Goal: Check status: Check status

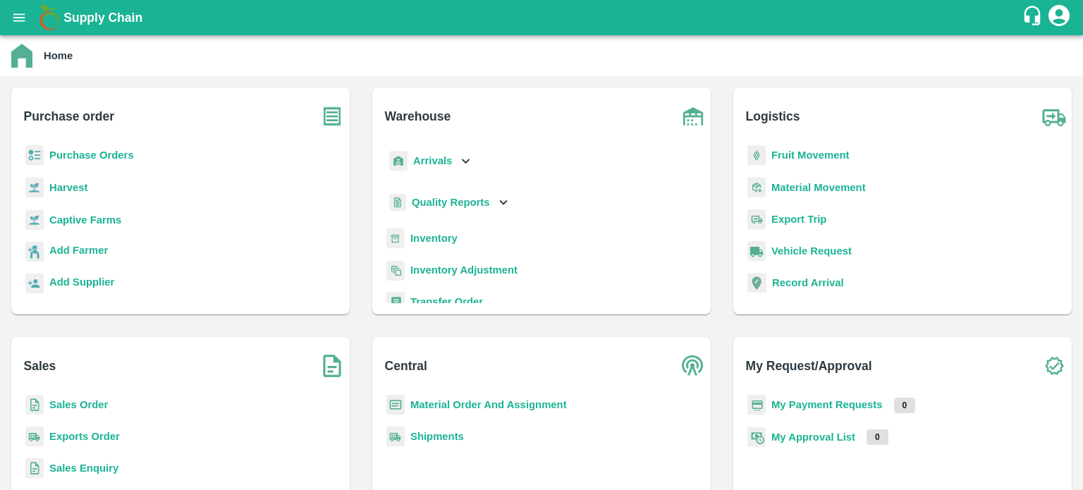
click at [95, 403] on b "Sales Order" at bounding box center [78, 404] width 59 height 11
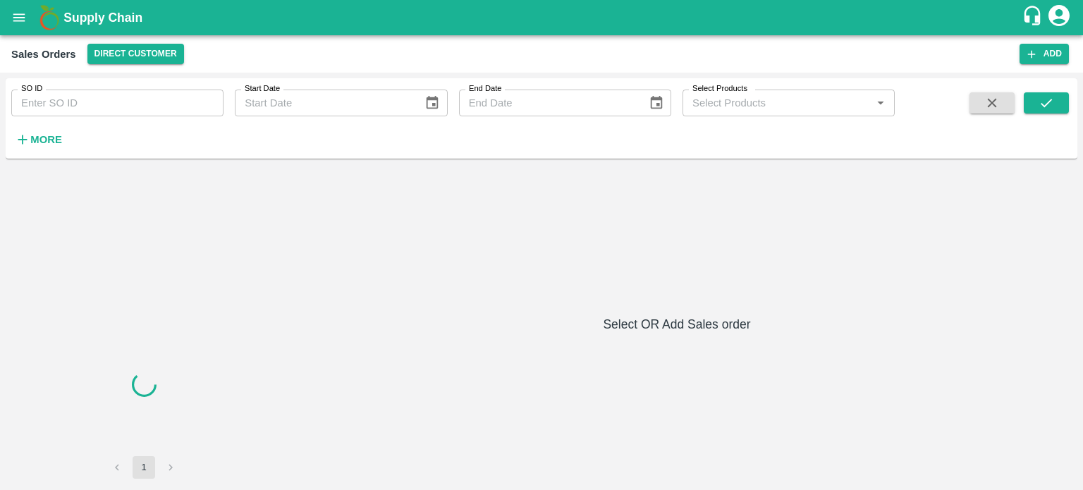
click at [194, 109] on input "SO ID" at bounding box center [117, 103] width 212 height 27
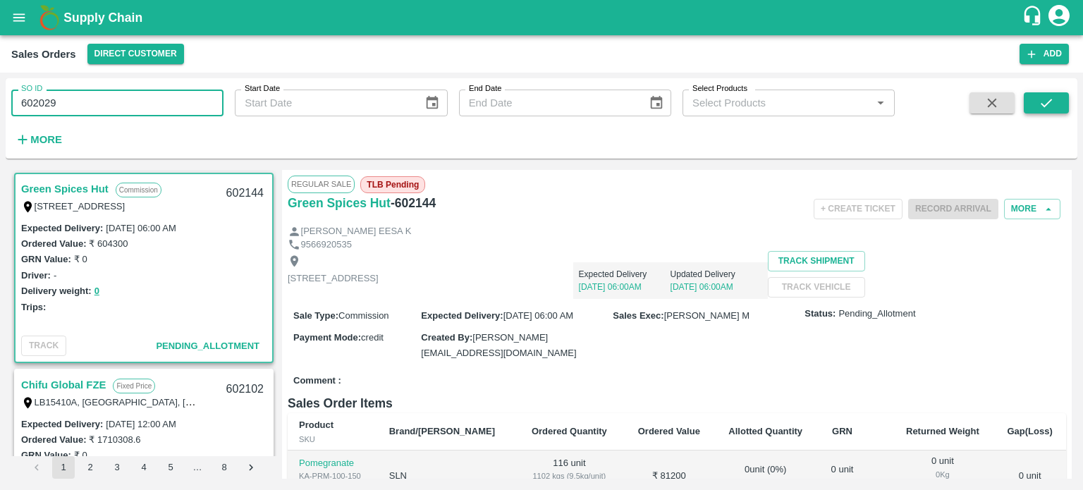
type input "602029"
click at [1041, 95] on icon "submit" at bounding box center [1047, 103] width 16 height 16
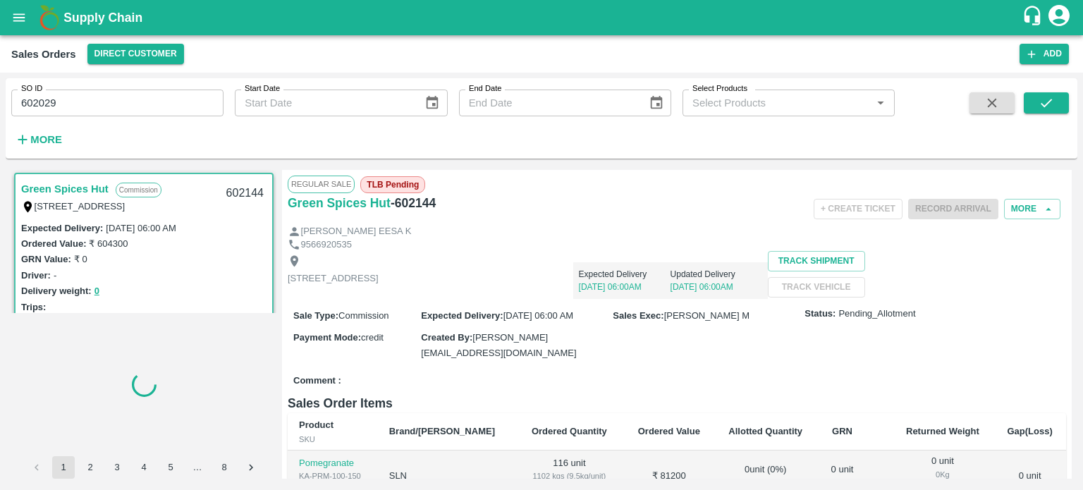
scroll to position [4, 0]
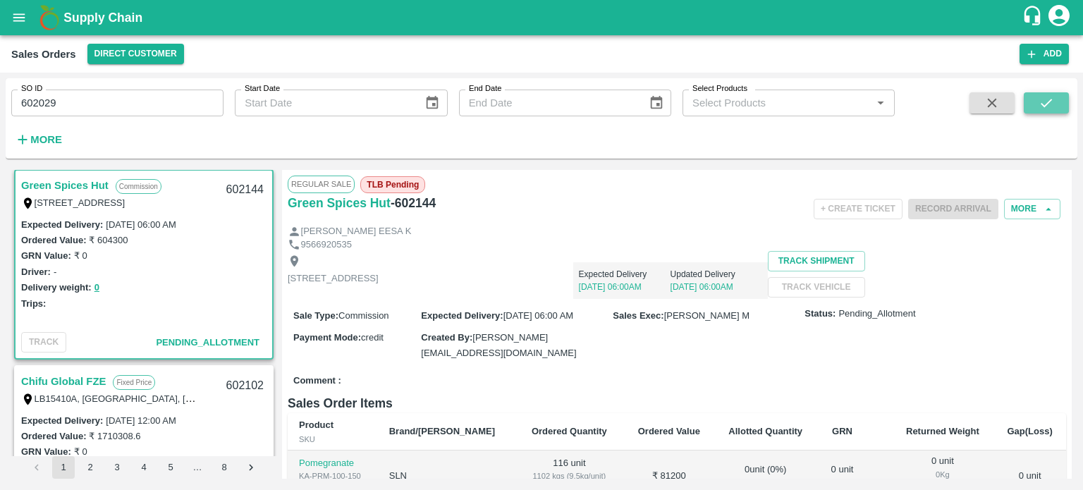
click at [1041, 107] on icon "submit" at bounding box center [1047, 103] width 16 height 16
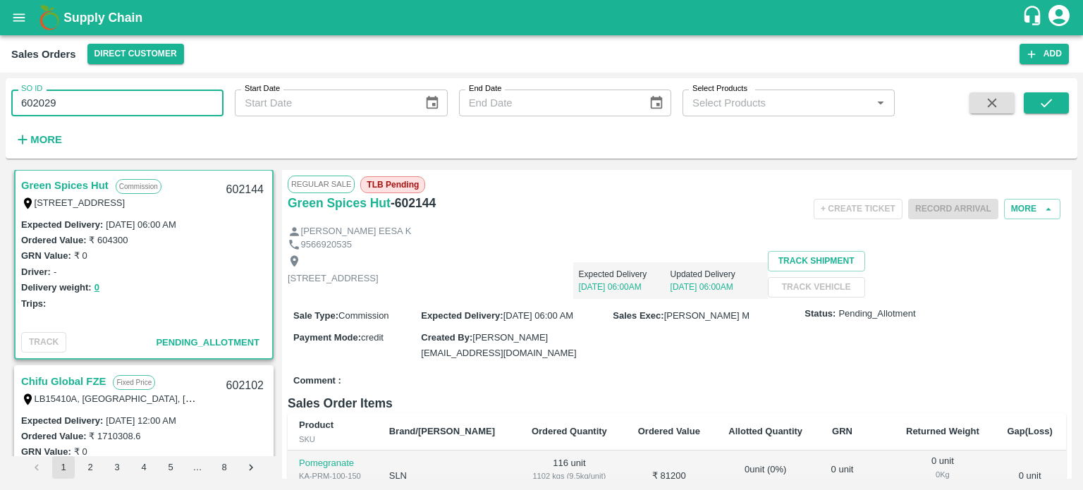
click at [216, 107] on input "602029" at bounding box center [117, 103] width 212 height 27
paste input "text"
type input "602029"
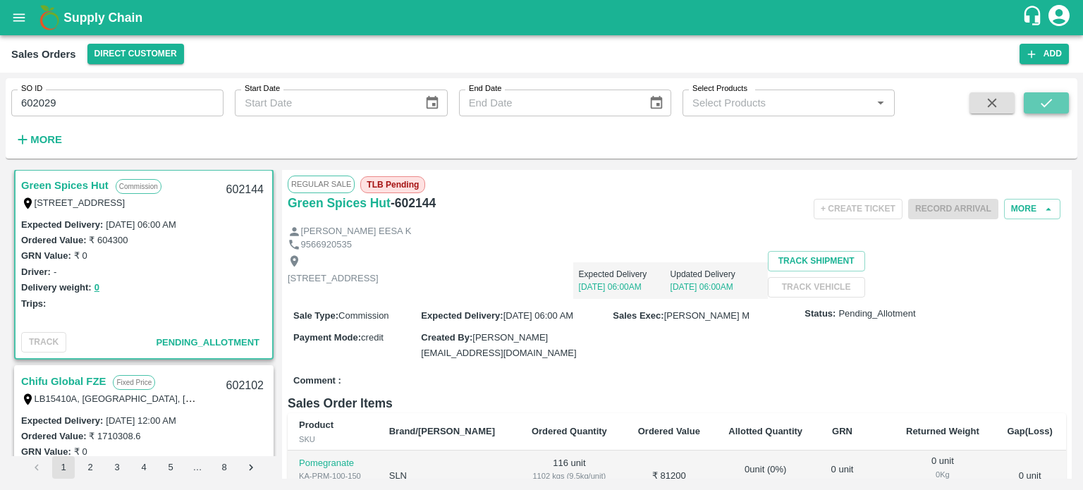
click at [1047, 97] on icon "submit" at bounding box center [1047, 103] width 16 height 16
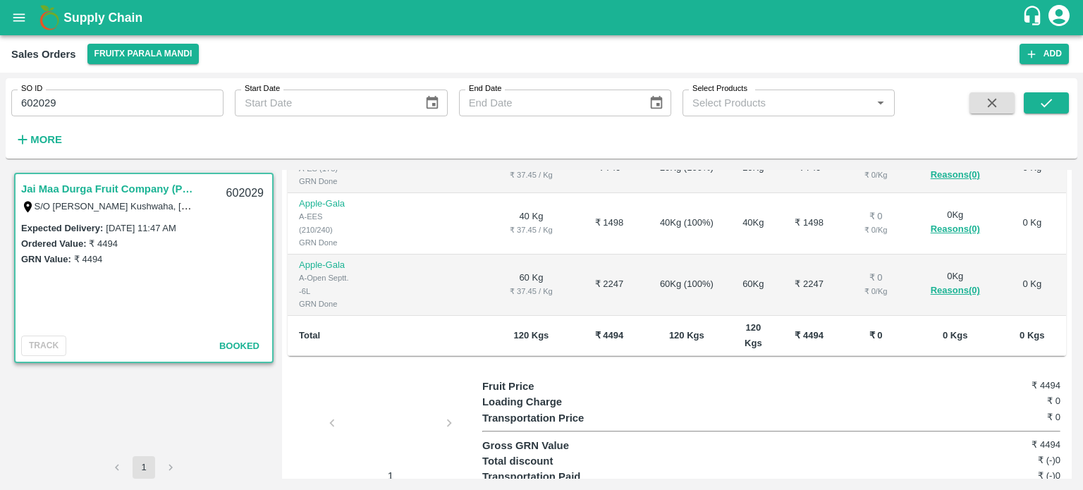
scroll to position [381, 0]
